Goal: Use online tool/utility: Utilize a website feature to perform a specific function

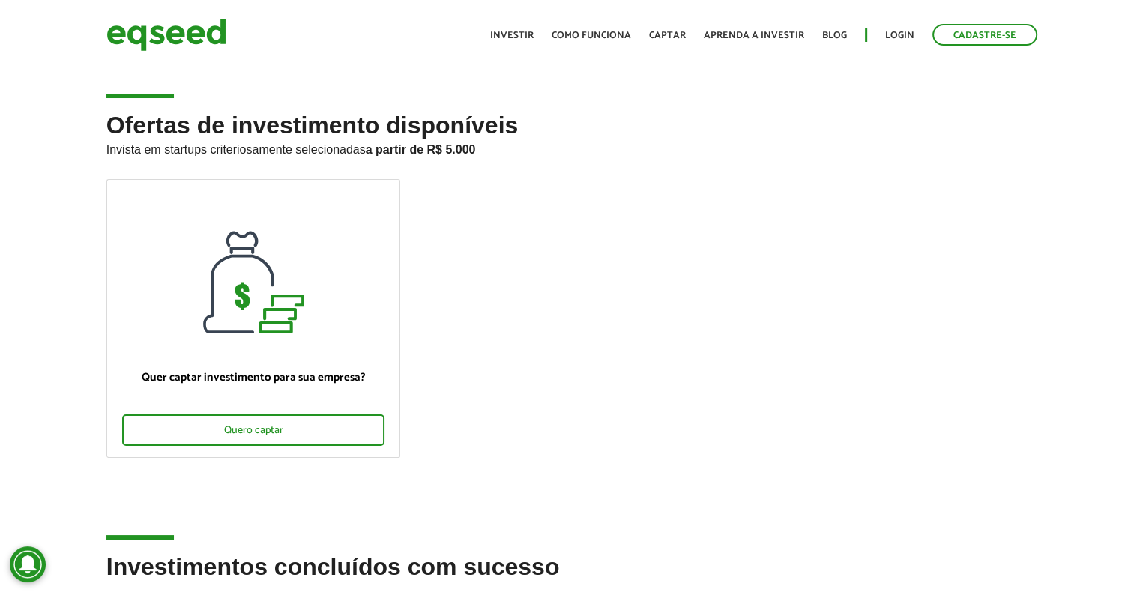
click at [879, 31] on ul "Início Investir Como funciona Captar Aprenda a investir Blog Login Cadastre-se" at bounding box center [764, 35] width 562 height 22
click at [907, 36] on link "Login" at bounding box center [899, 36] width 29 height 10
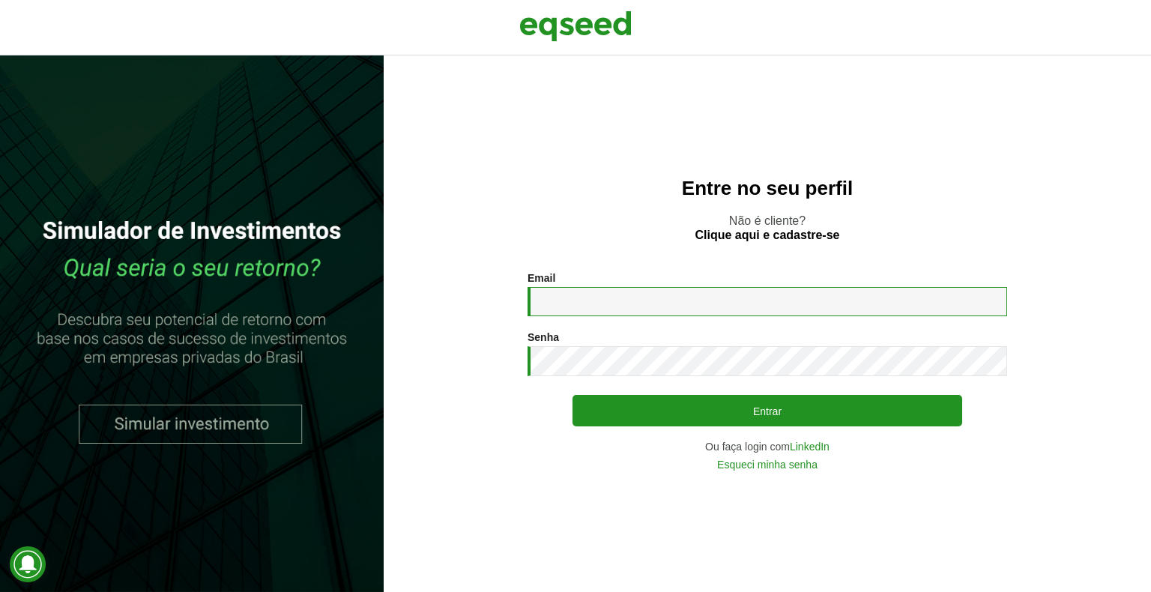
click at [664, 315] on input "Email *" at bounding box center [768, 301] width 480 height 29
type input "**********"
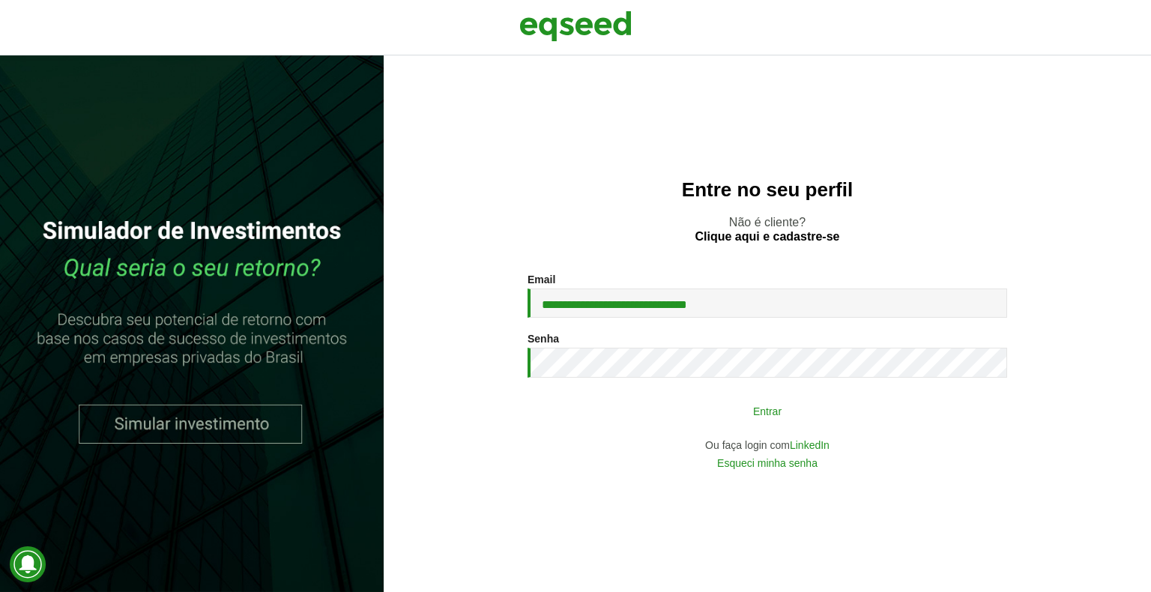
click at [666, 412] on button "Entrar" at bounding box center [768, 410] width 390 height 28
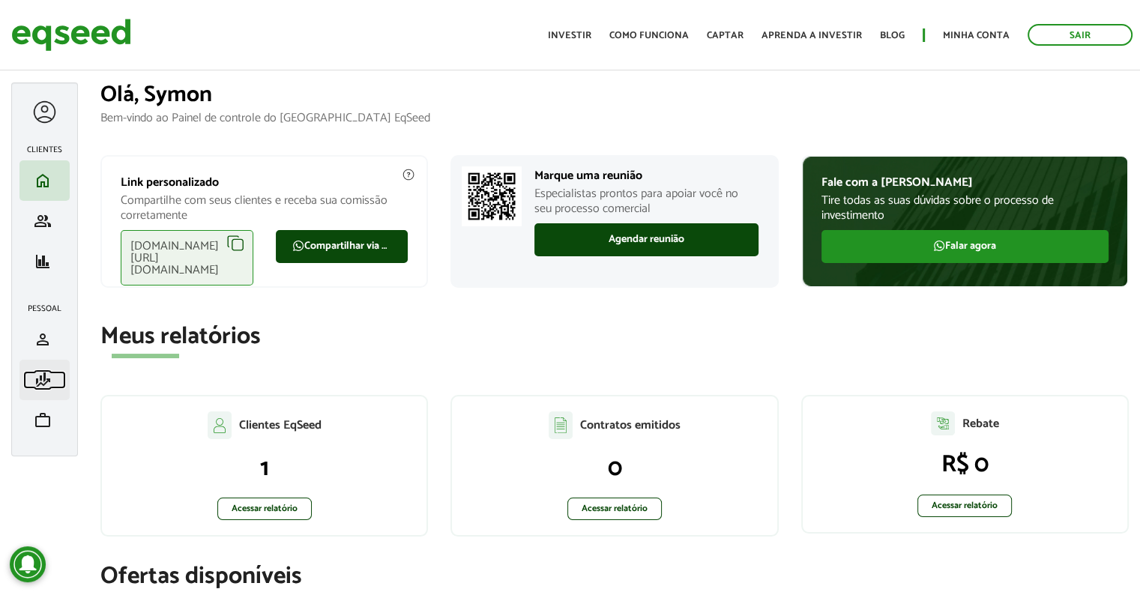
click at [43, 374] on span "finance_mode" at bounding box center [43, 380] width 18 height 18
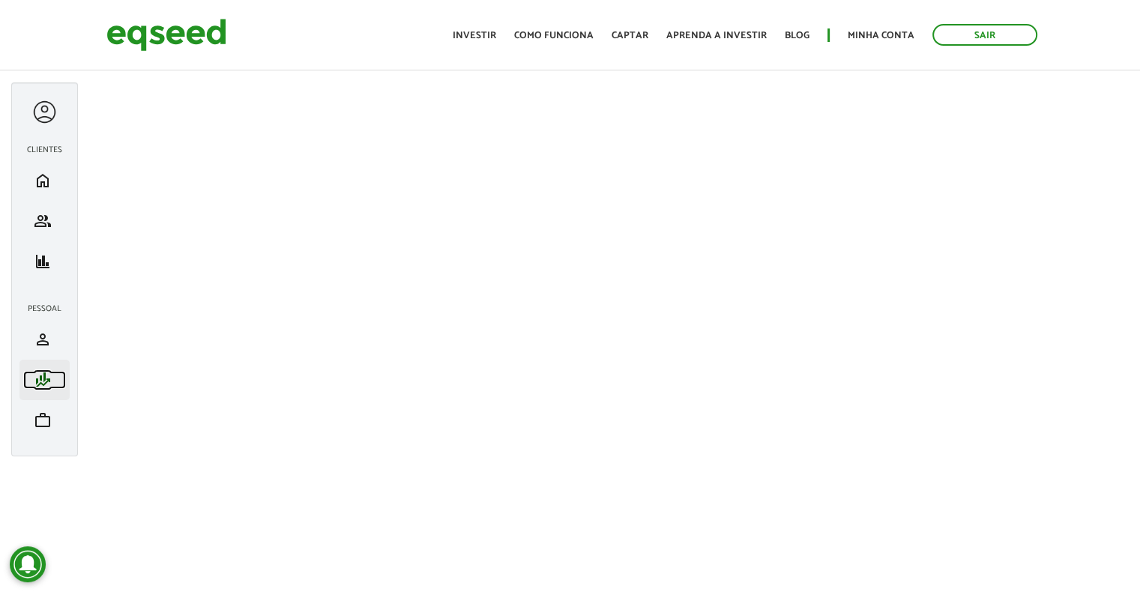
click at [46, 378] on span "finance_mode" at bounding box center [43, 380] width 18 height 18
